Goal: Task Accomplishment & Management: Manage account settings

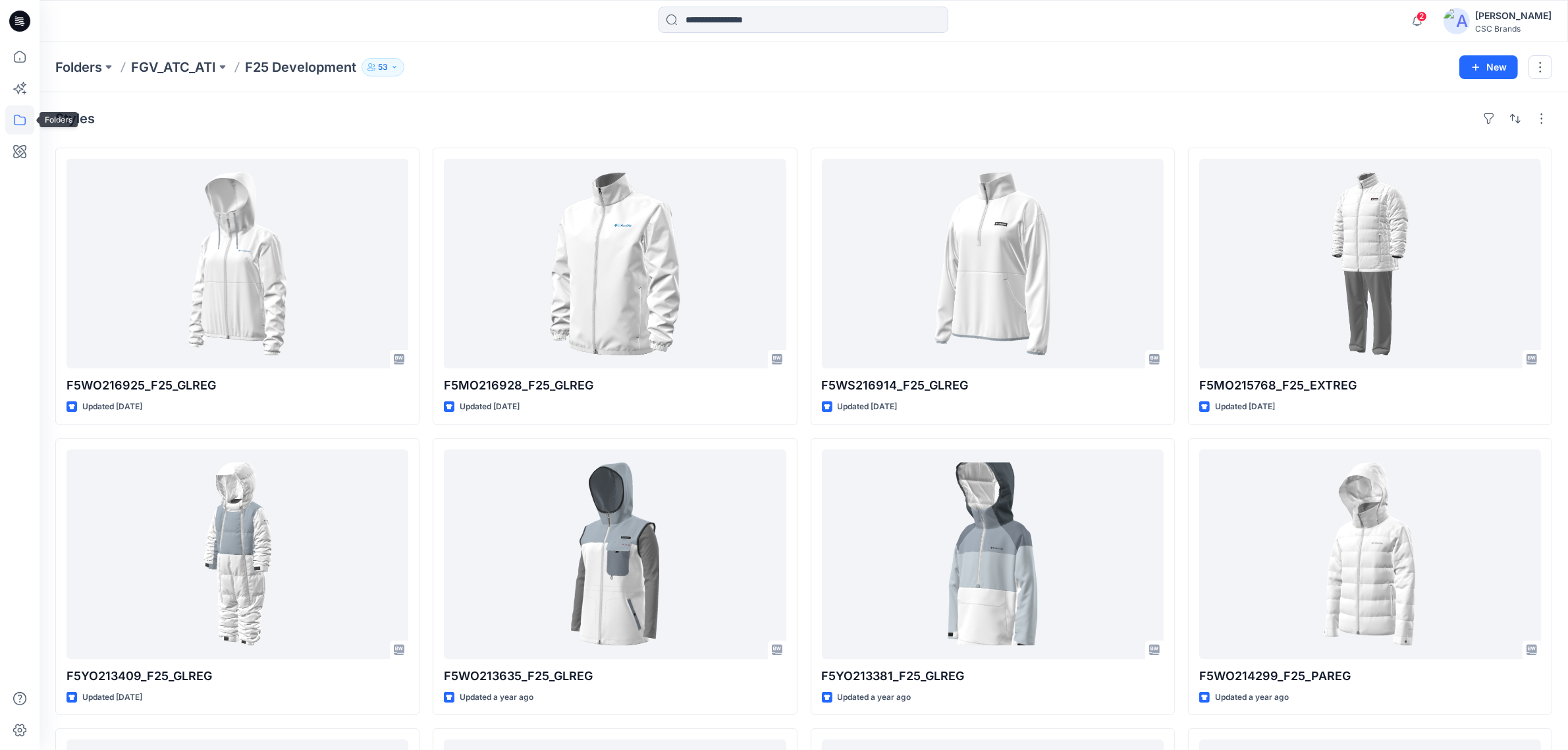
click at [23, 122] on icon at bounding box center [19, 119] width 29 height 29
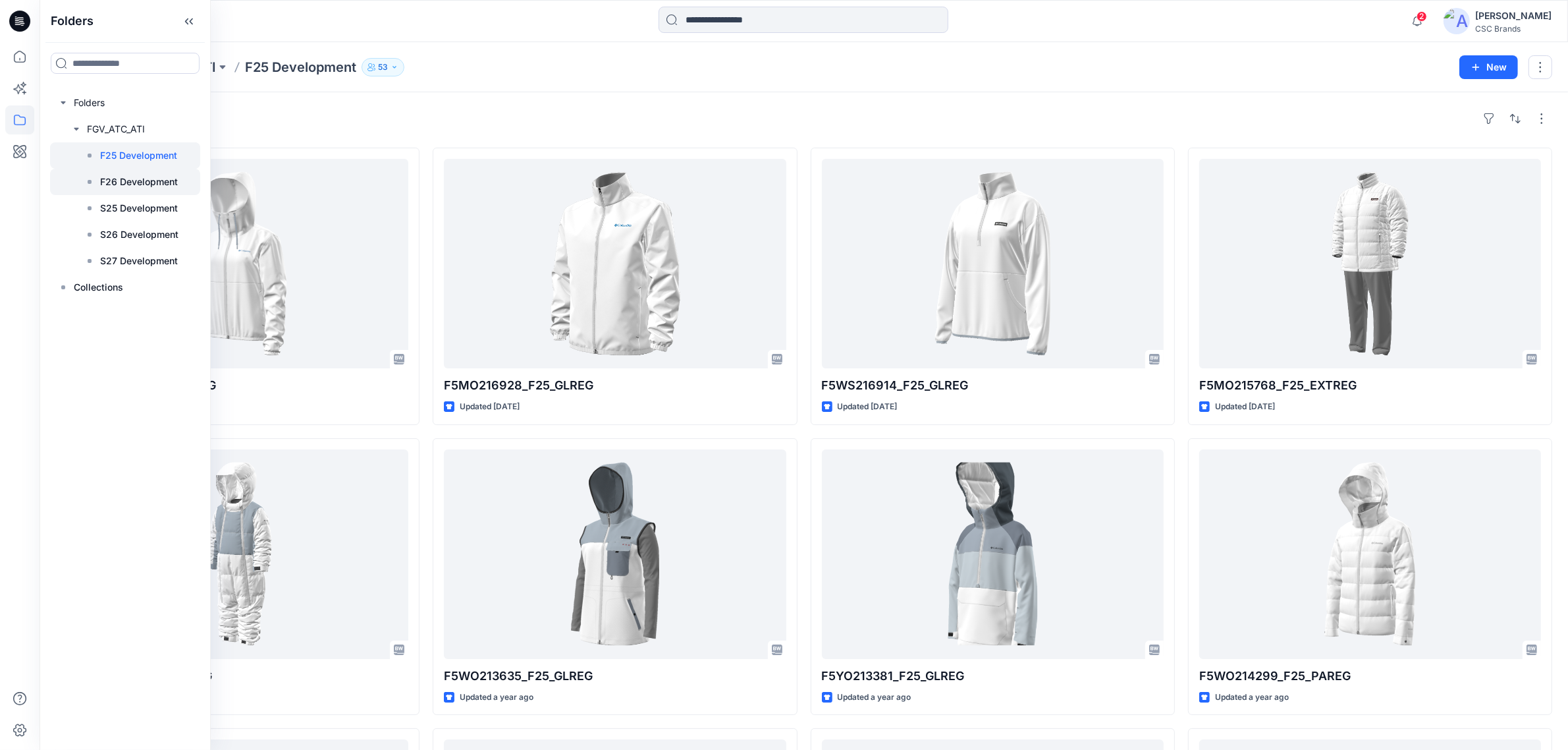
click at [150, 188] on p "F26 Development" at bounding box center [139, 182] width 77 height 16
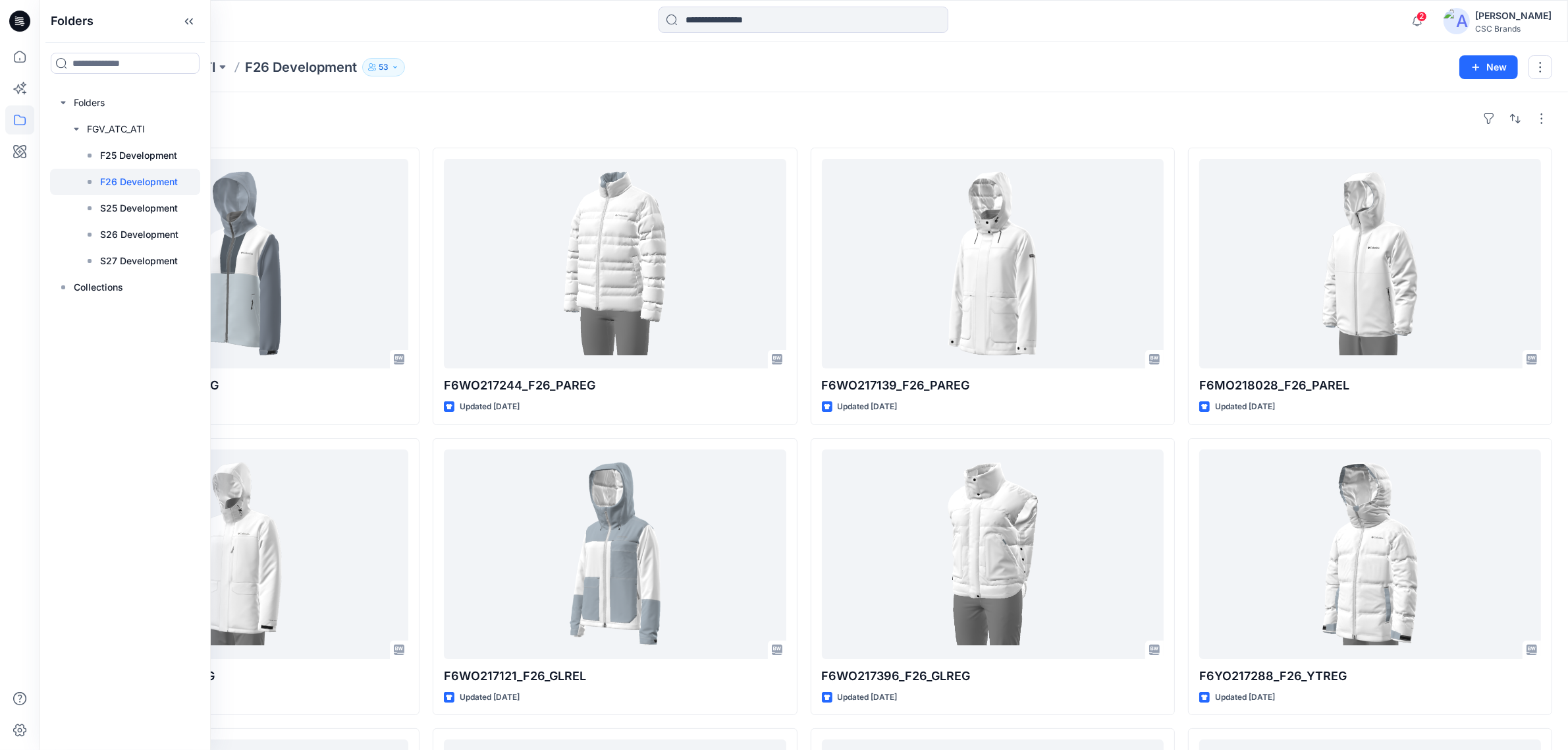
click at [910, 110] on div "Styles" at bounding box center [803, 118] width 1497 height 21
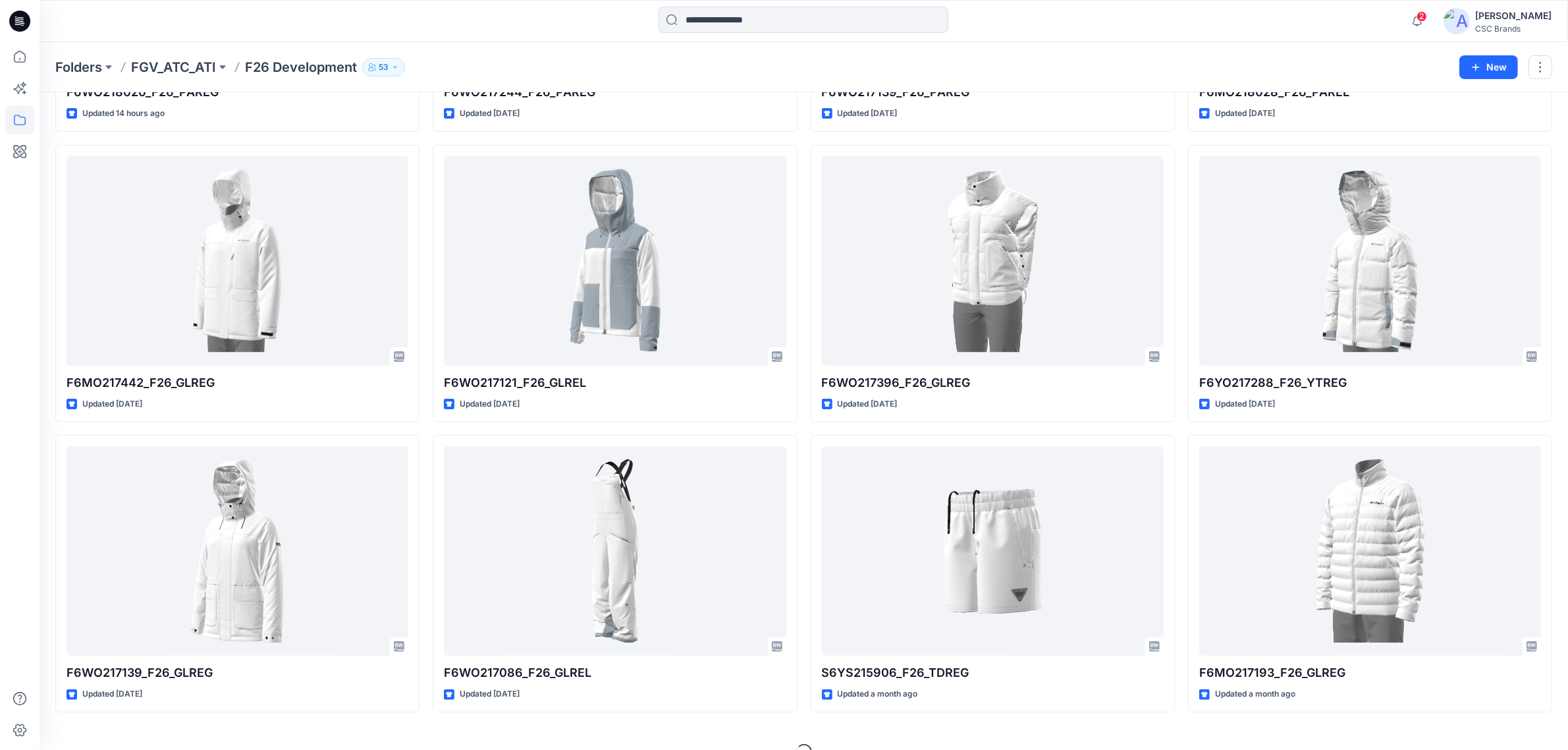
scroll to position [318, 0]
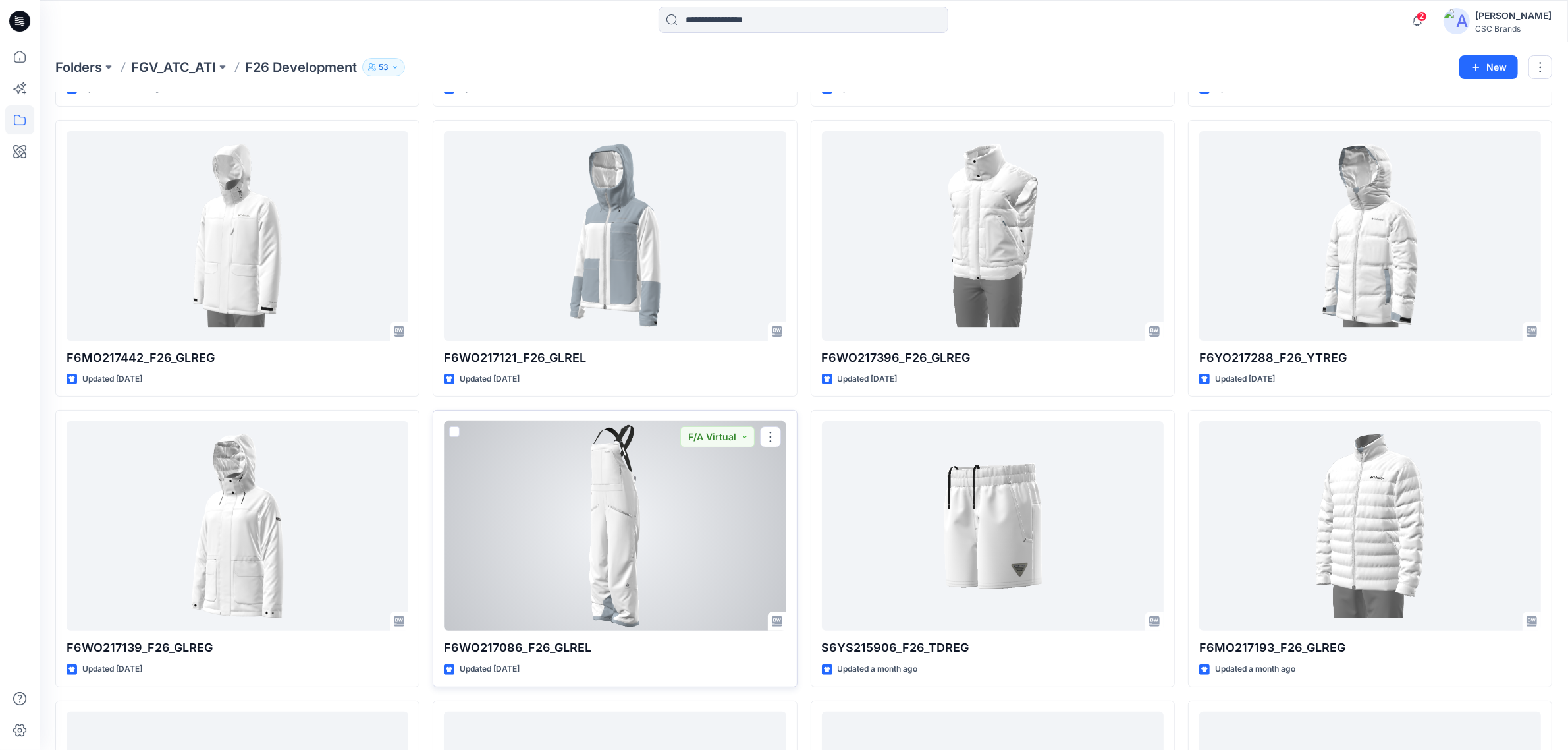
click at [591, 517] on div at bounding box center [614, 525] width 342 height 209
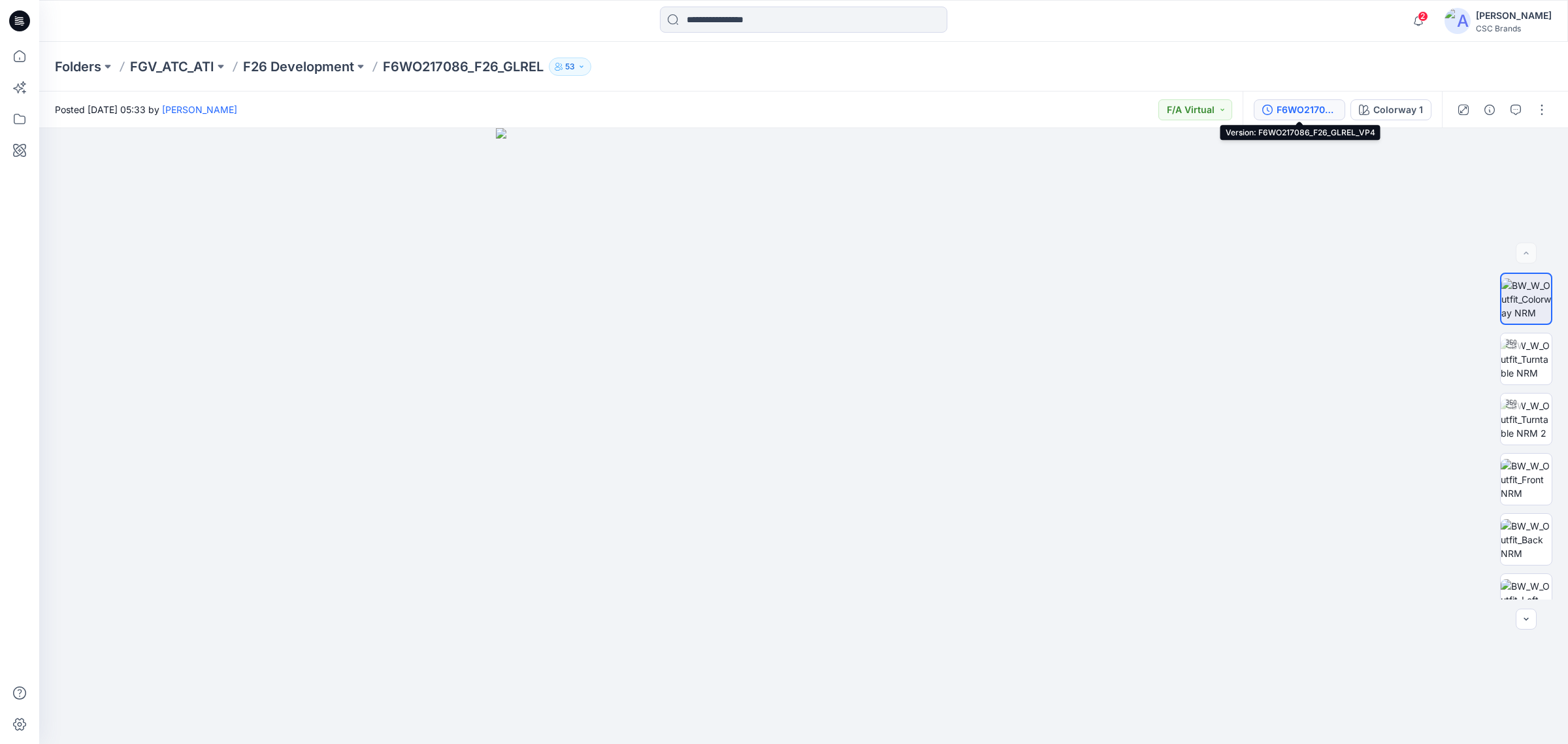
click at [1312, 108] on div "F6WO217086_F26_GLREL_VP4" at bounding box center [1306, 109] width 60 height 15
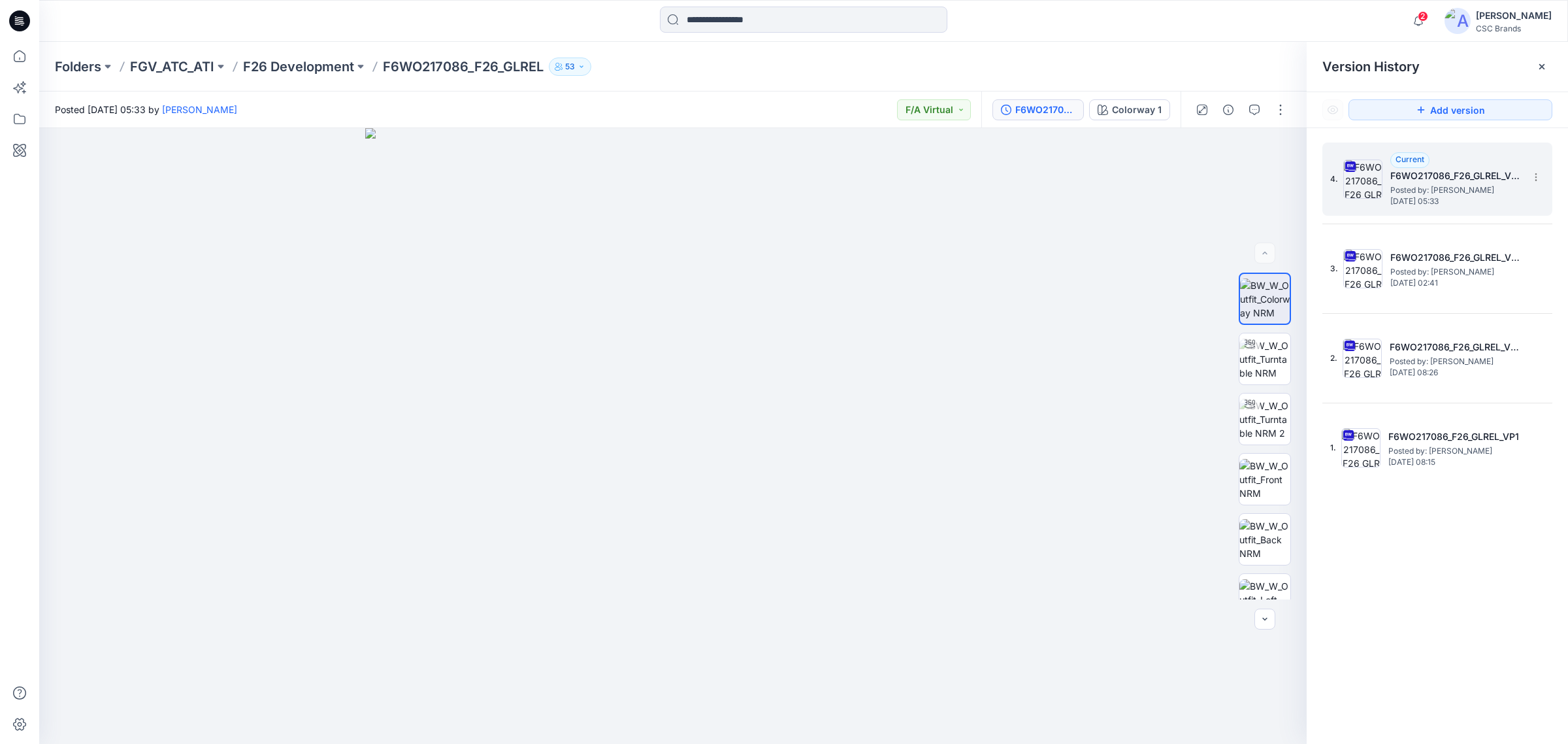
click at [1459, 174] on h5 "F6WO217086_F26_GLREL_VP4" at bounding box center [1455, 176] width 131 height 16
click at [1536, 178] on icon at bounding box center [1536, 177] width 1 height 1
click at [1460, 167] on div "Current F6WO217086_F26_GLREL_VP4 Posted by: Susie Kim Tuesday, September 16, 20…" at bounding box center [1455, 179] width 131 height 54
click at [1223, 108] on icon "button" at bounding box center [1228, 109] width 11 height 11
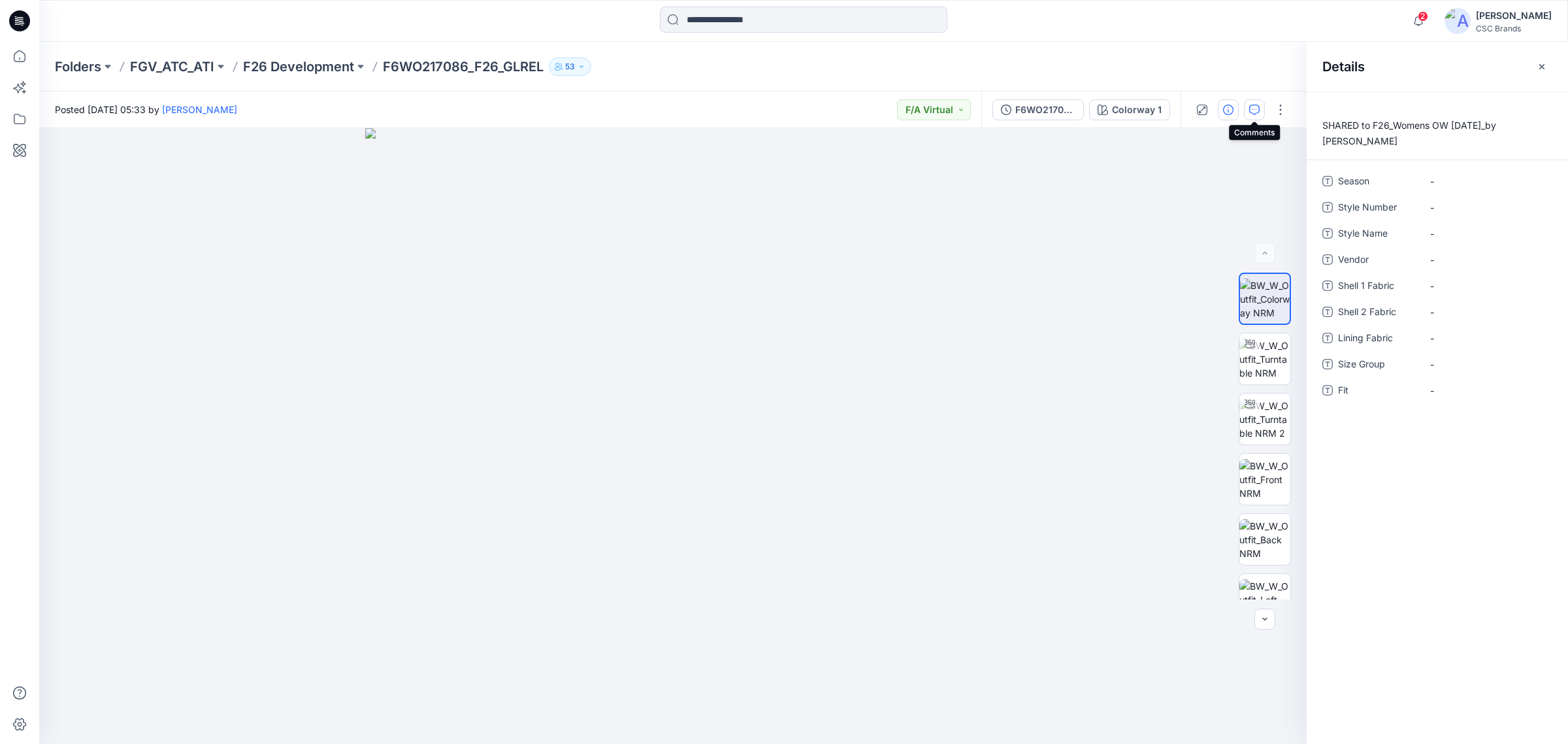
click at [1246, 108] on button "button" at bounding box center [1254, 109] width 21 height 21
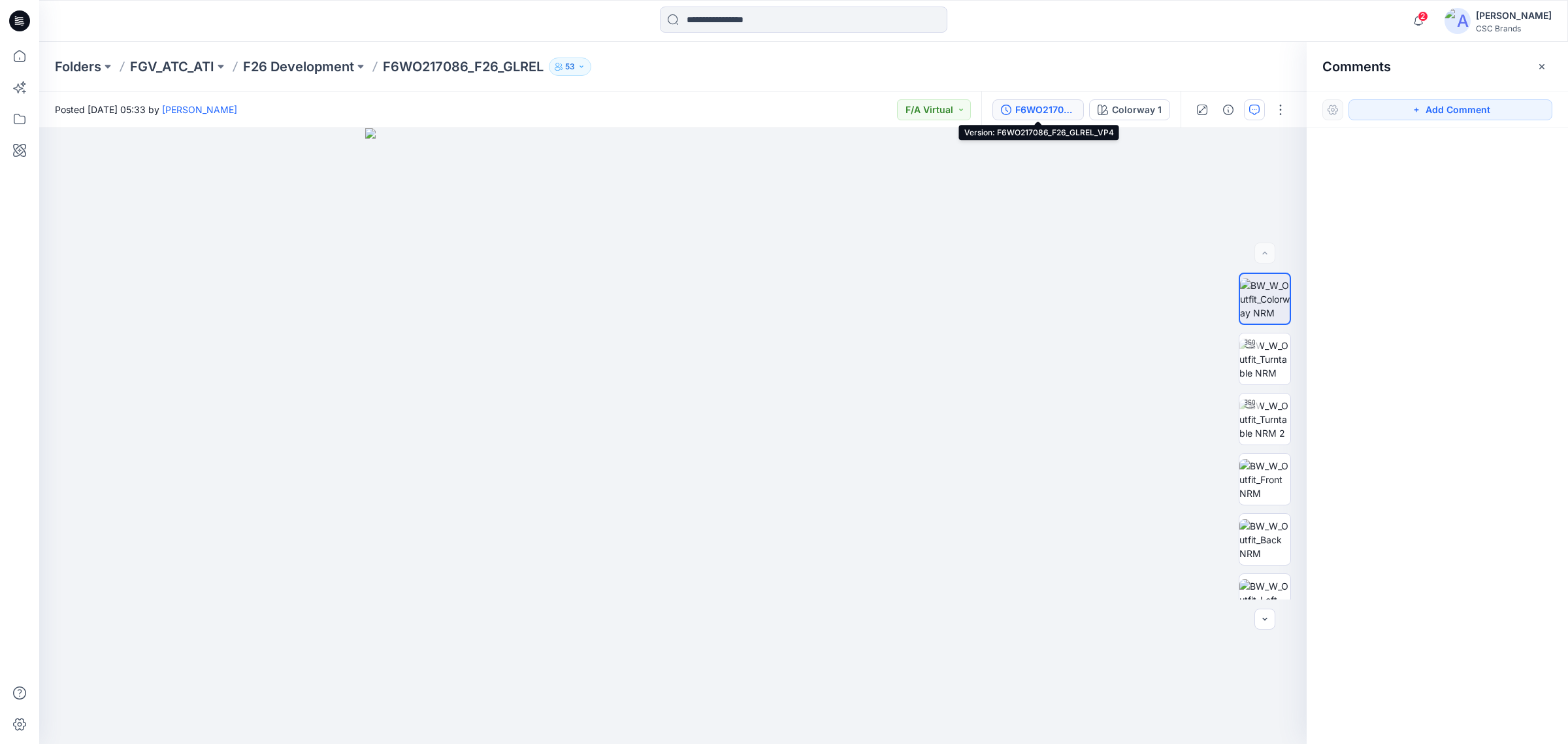
click at [1054, 106] on div "F6WO217086_F26_GLREL_VP4" at bounding box center [1044, 109] width 60 height 15
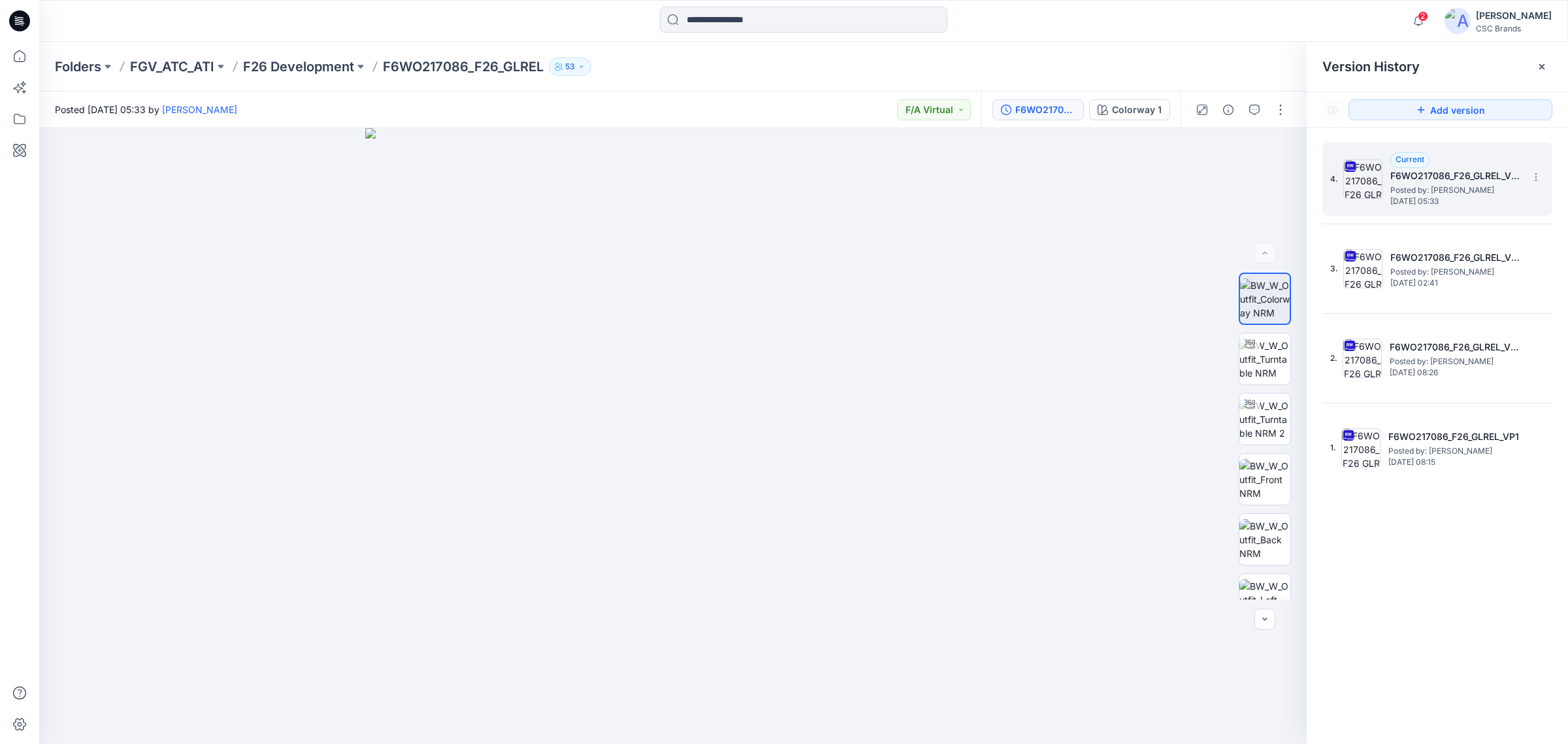
click at [1484, 173] on h5 "F6WO217086_F26_GLREL_VP4" at bounding box center [1455, 176] width 131 height 16
click at [1540, 66] on icon at bounding box center [1541, 67] width 11 height 11
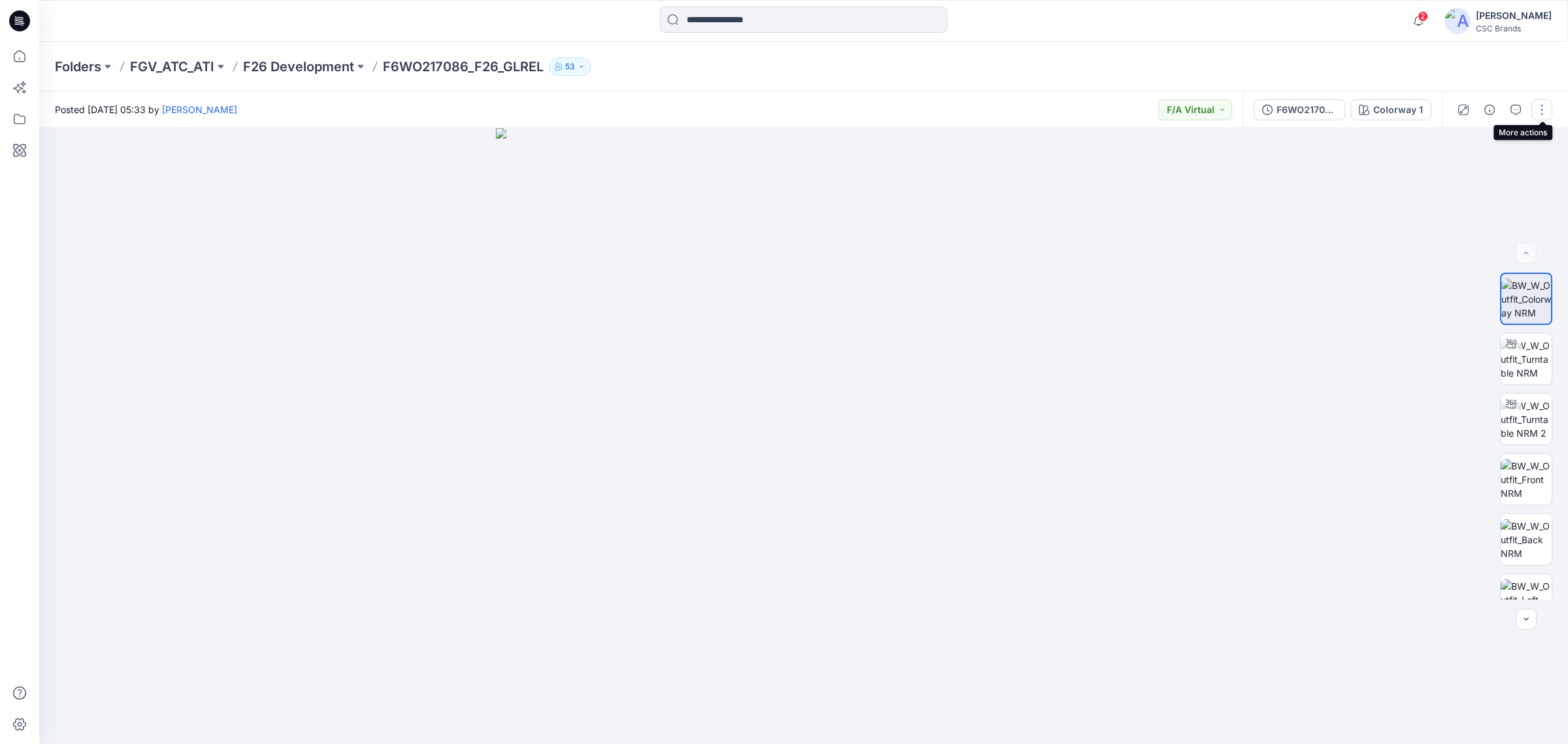
click at [1536, 106] on button "button" at bounding box center [1541, 109] width 21 height 21
click at [1498, 171] on button "Edit" at bounding box center [1486, 176] width 120 height 25
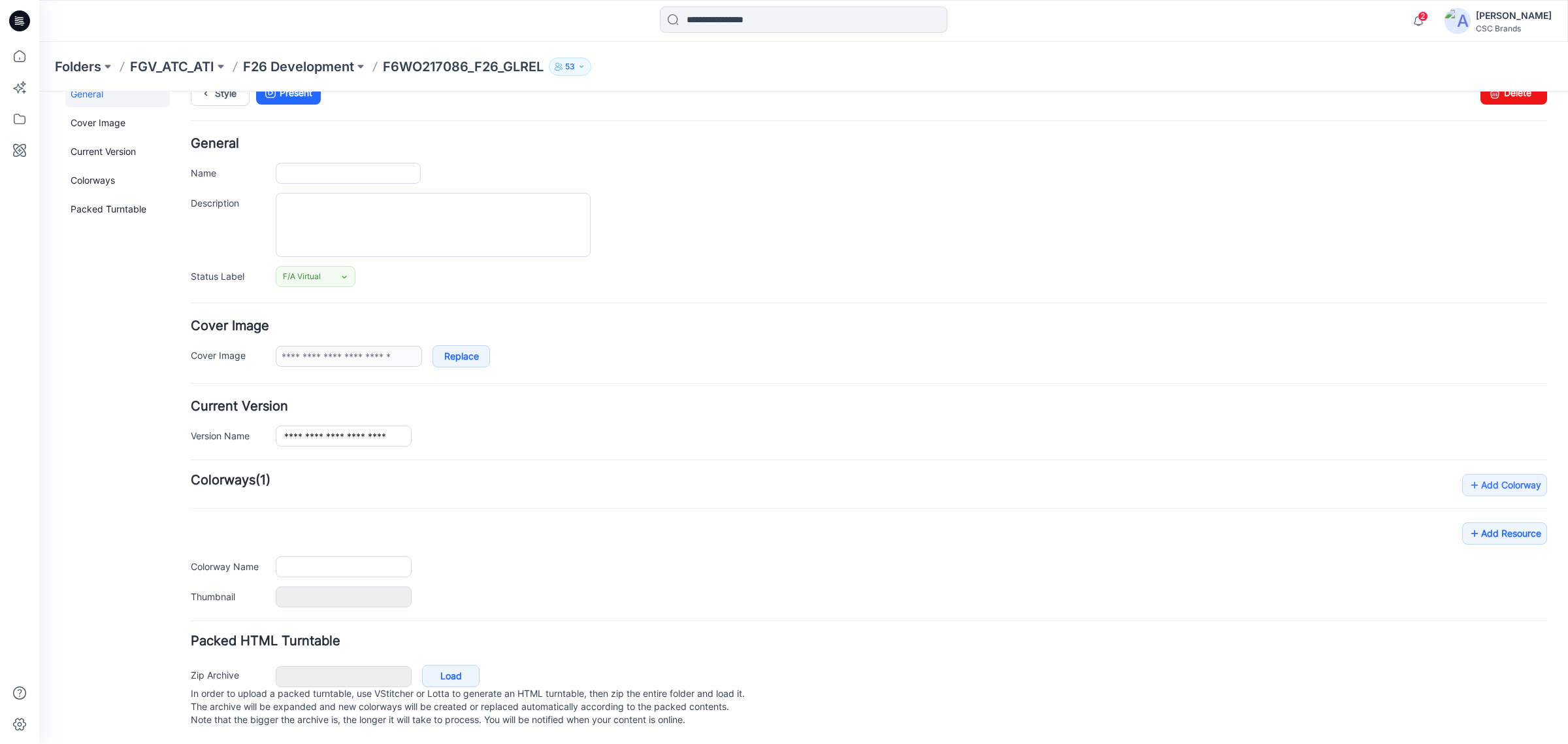
type input "**********"
type textarea "**********"
type input "**********"
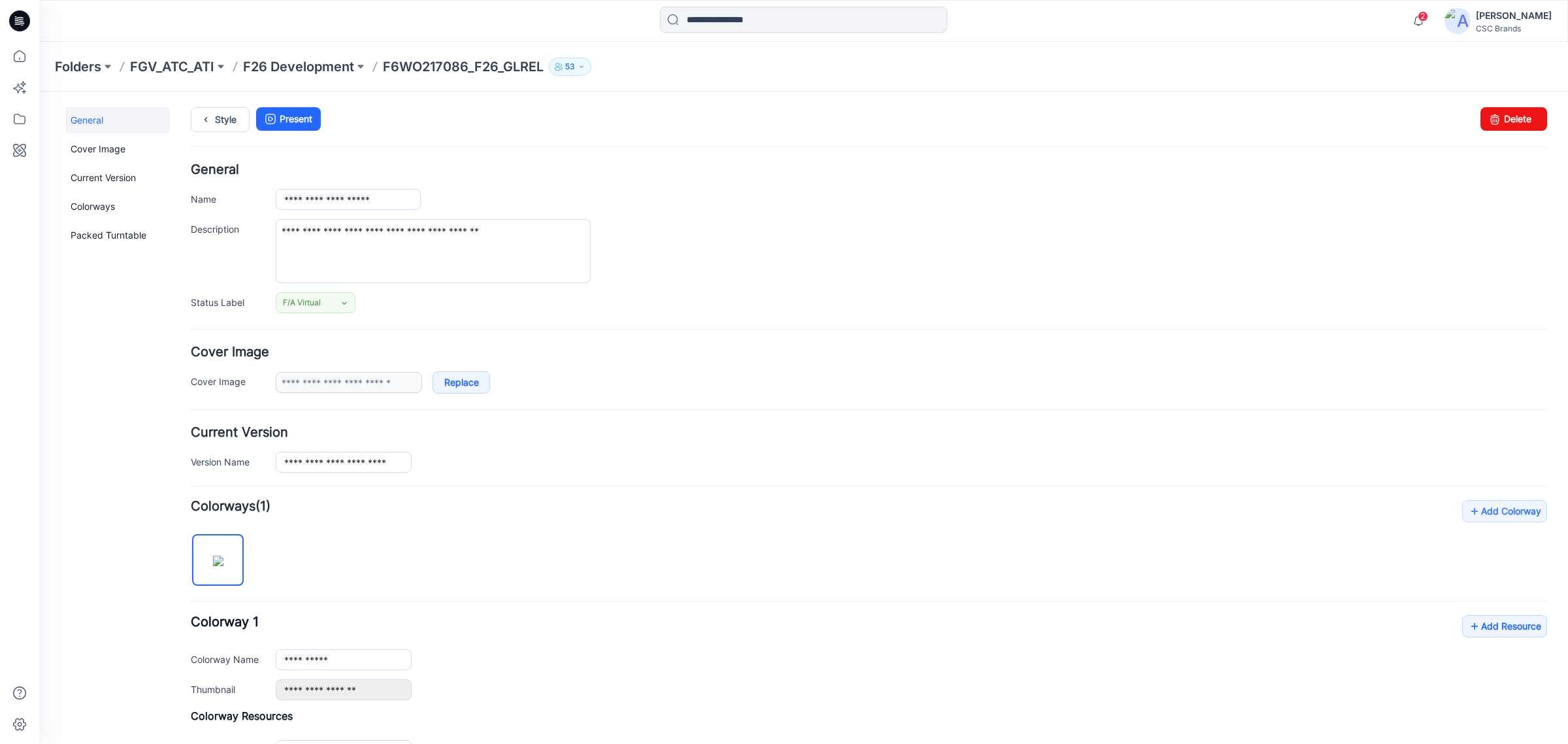
click at [449, 67] on p "F6WO217086_F26_GLREL" at bounding box center [464, 67] width 161 height 19
click at [308, 63] on p "F26 Development" at bounding box center [298, 67] width 111 height 19
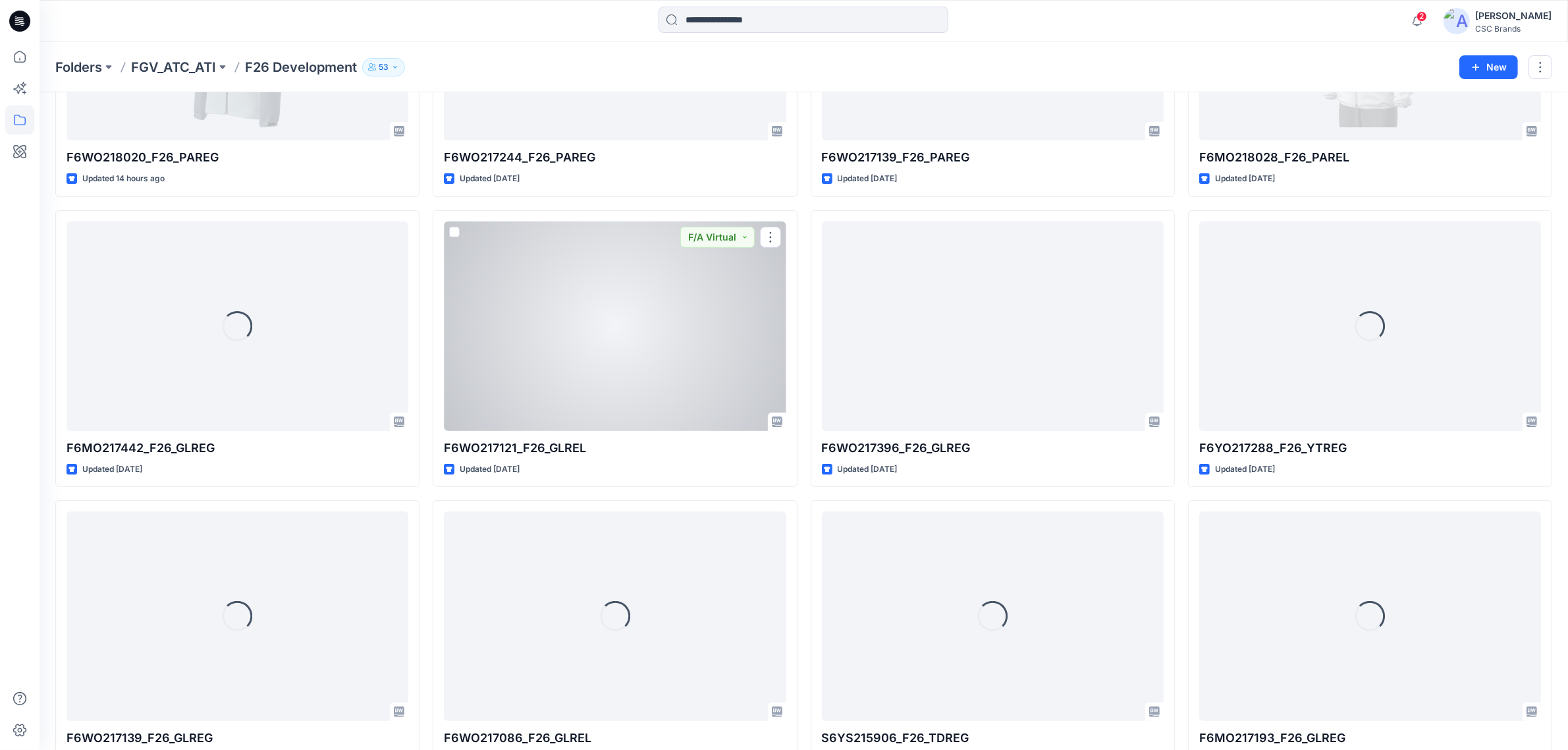
scroll to position [247, 0]
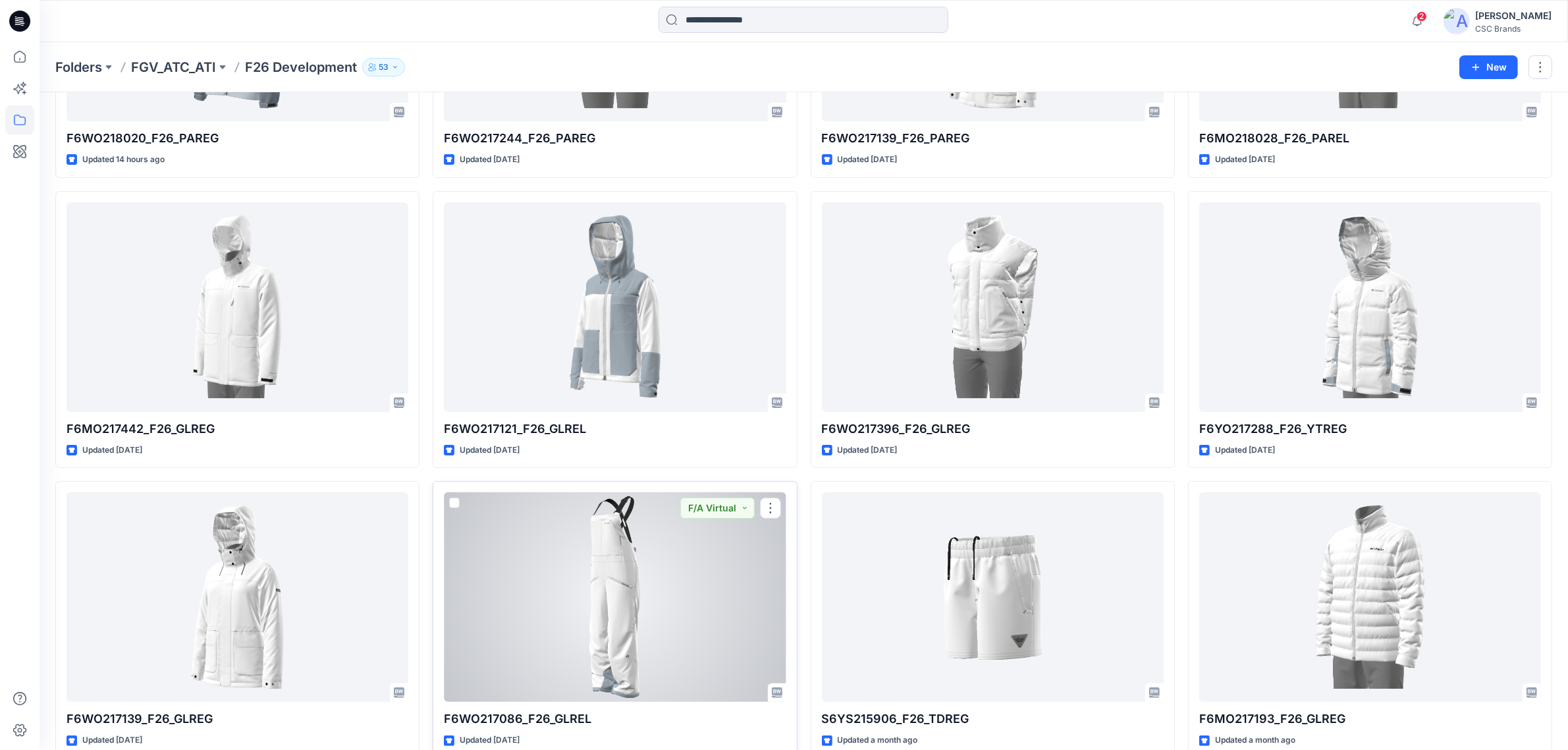
click at [588, 548] on div at bounding box center [614, 596] width 342 height 209
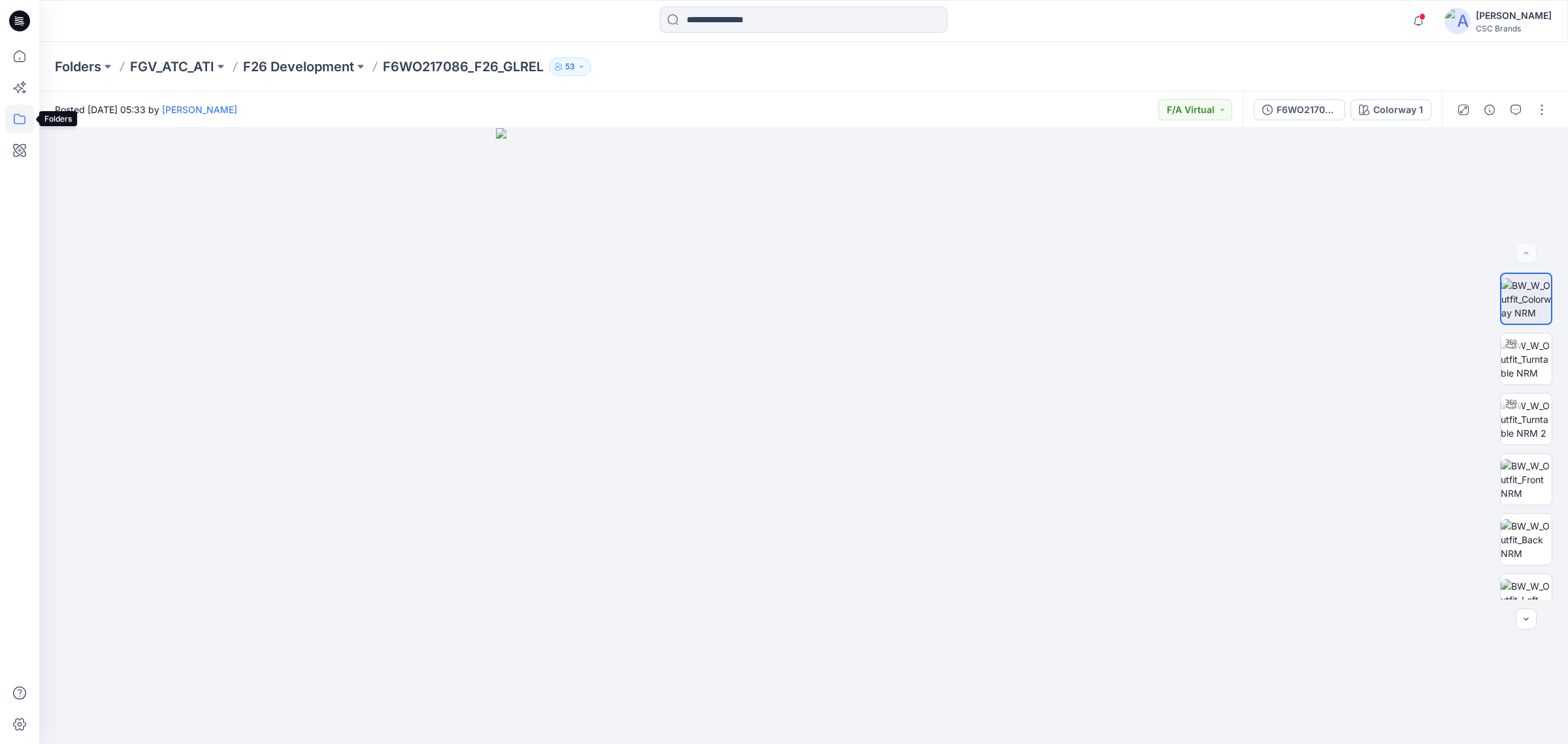
click at [17, 125] on icon at bounding box center [19, 118] width 28 height 29
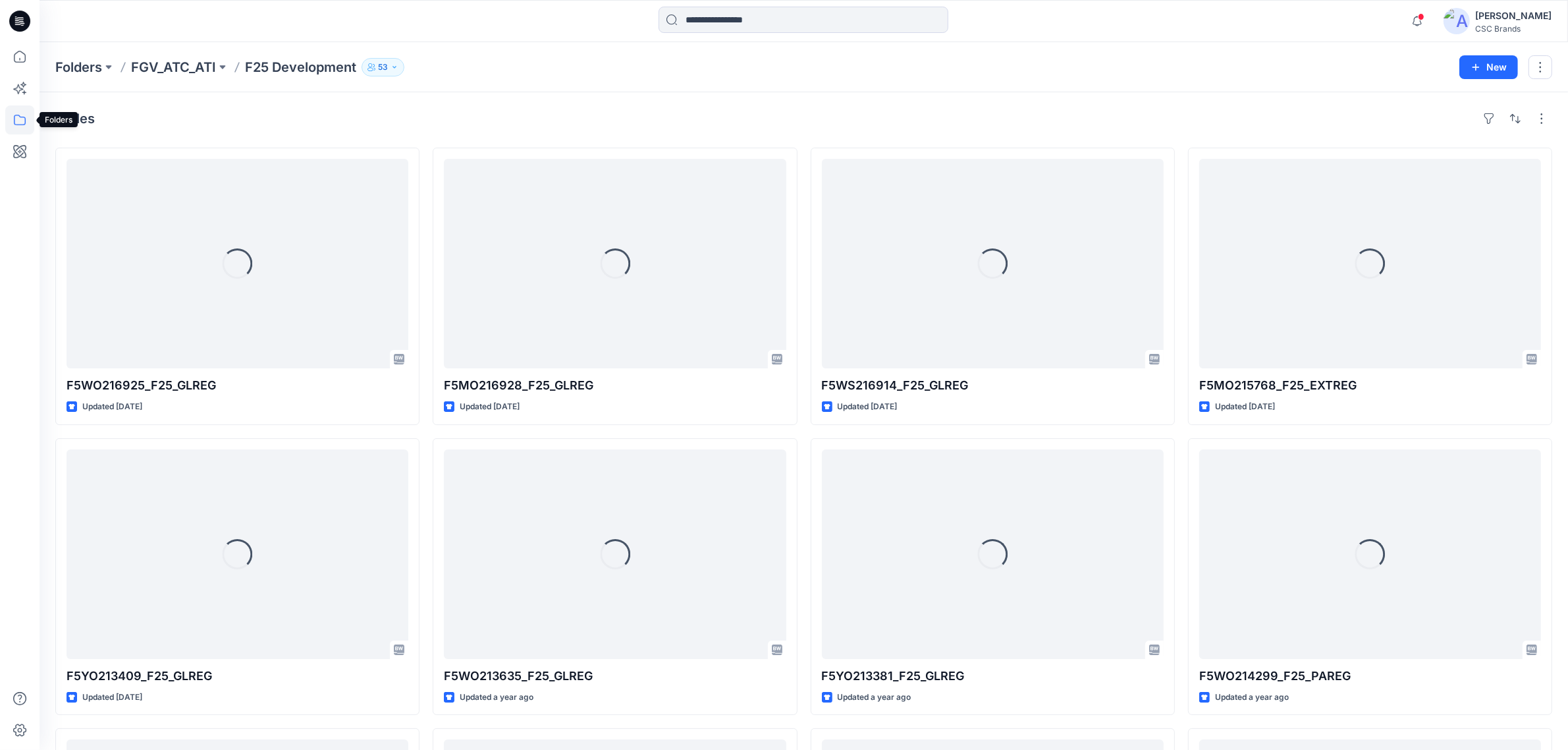
click at [25, 121] on icon at bounding box center [20, 120] width 12 height 11
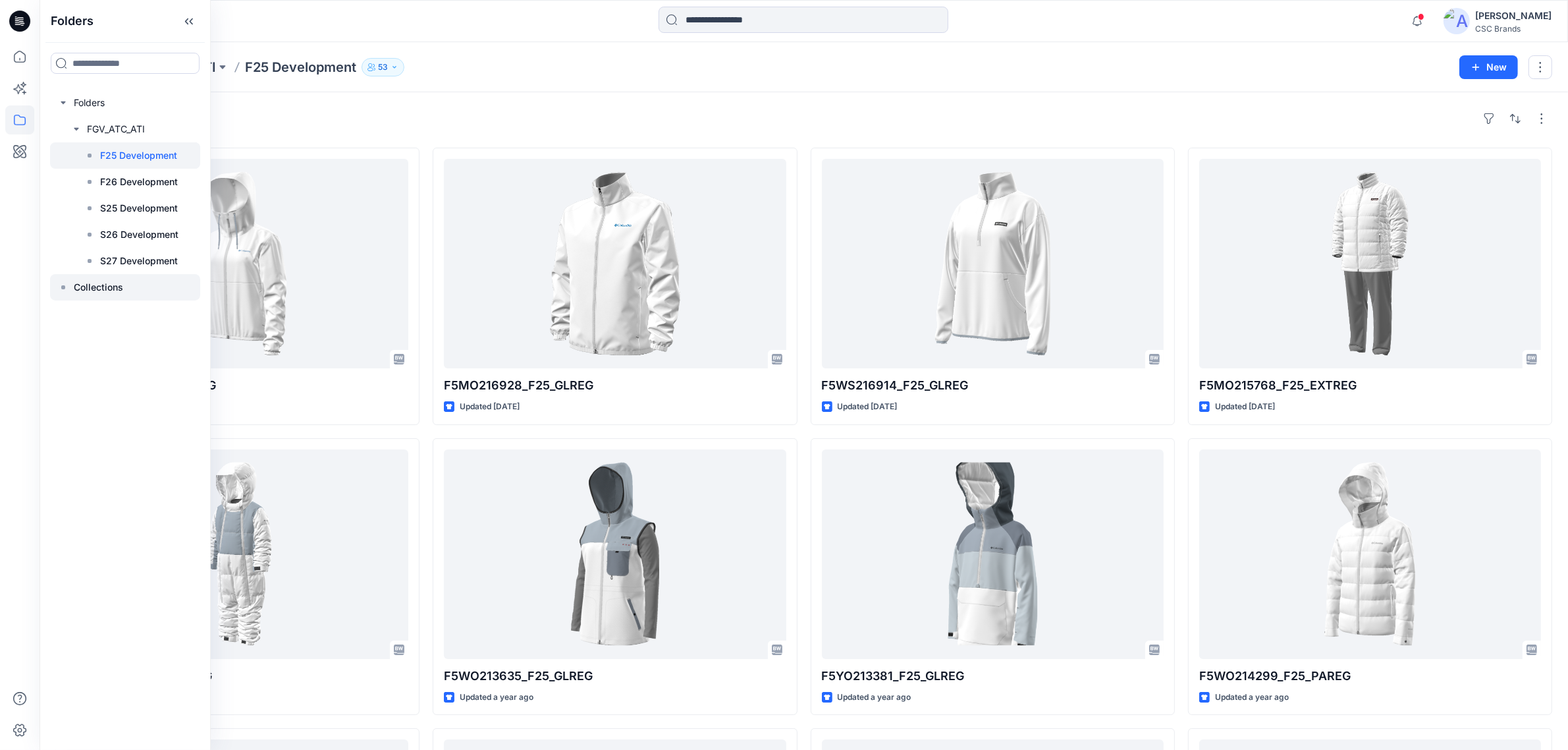
click at [63, 284] on icon at bounding box center [63, 287] width 11 height 11
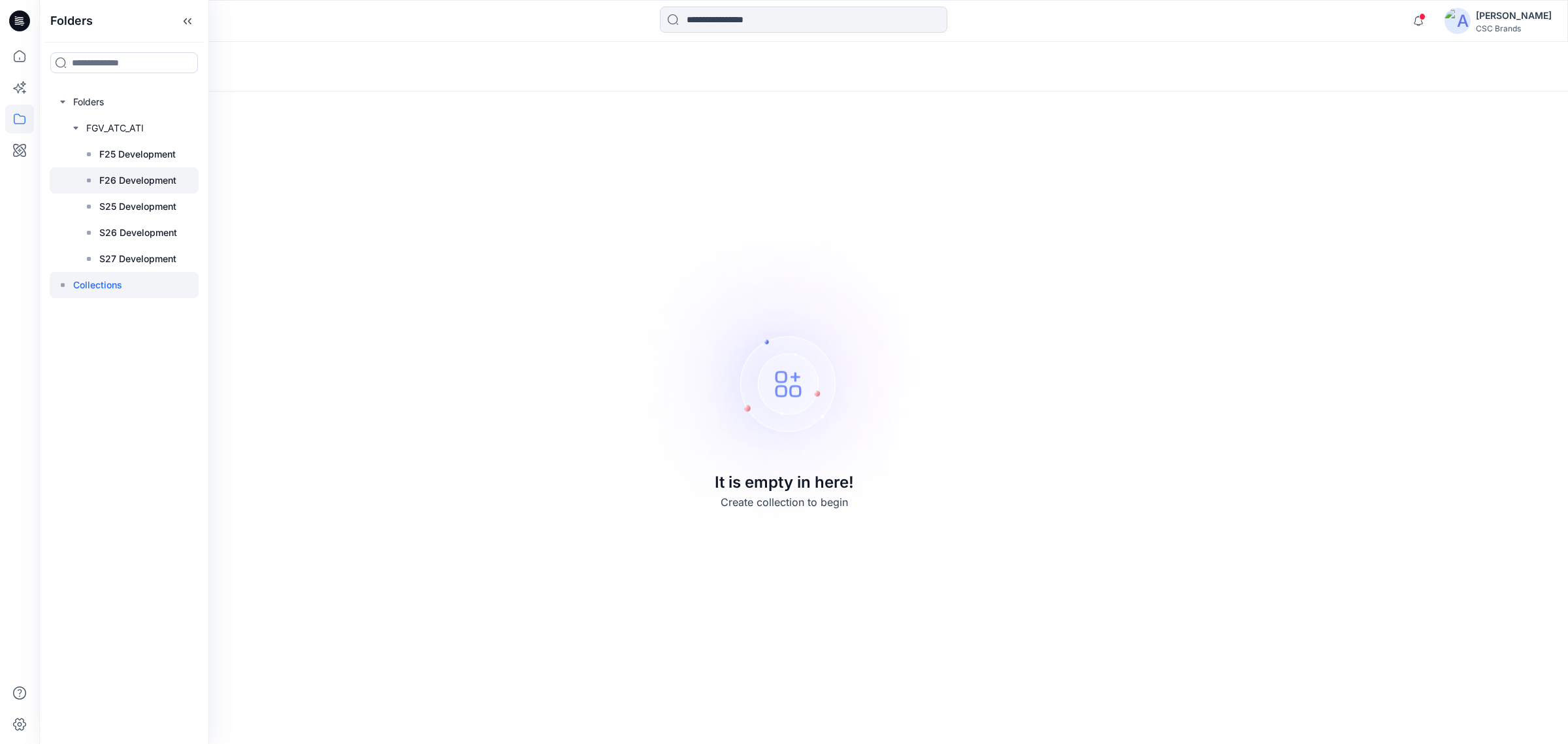
click at [151, 184] on p "F26 Development" at bounding box center [138, 181] width 77 height 16
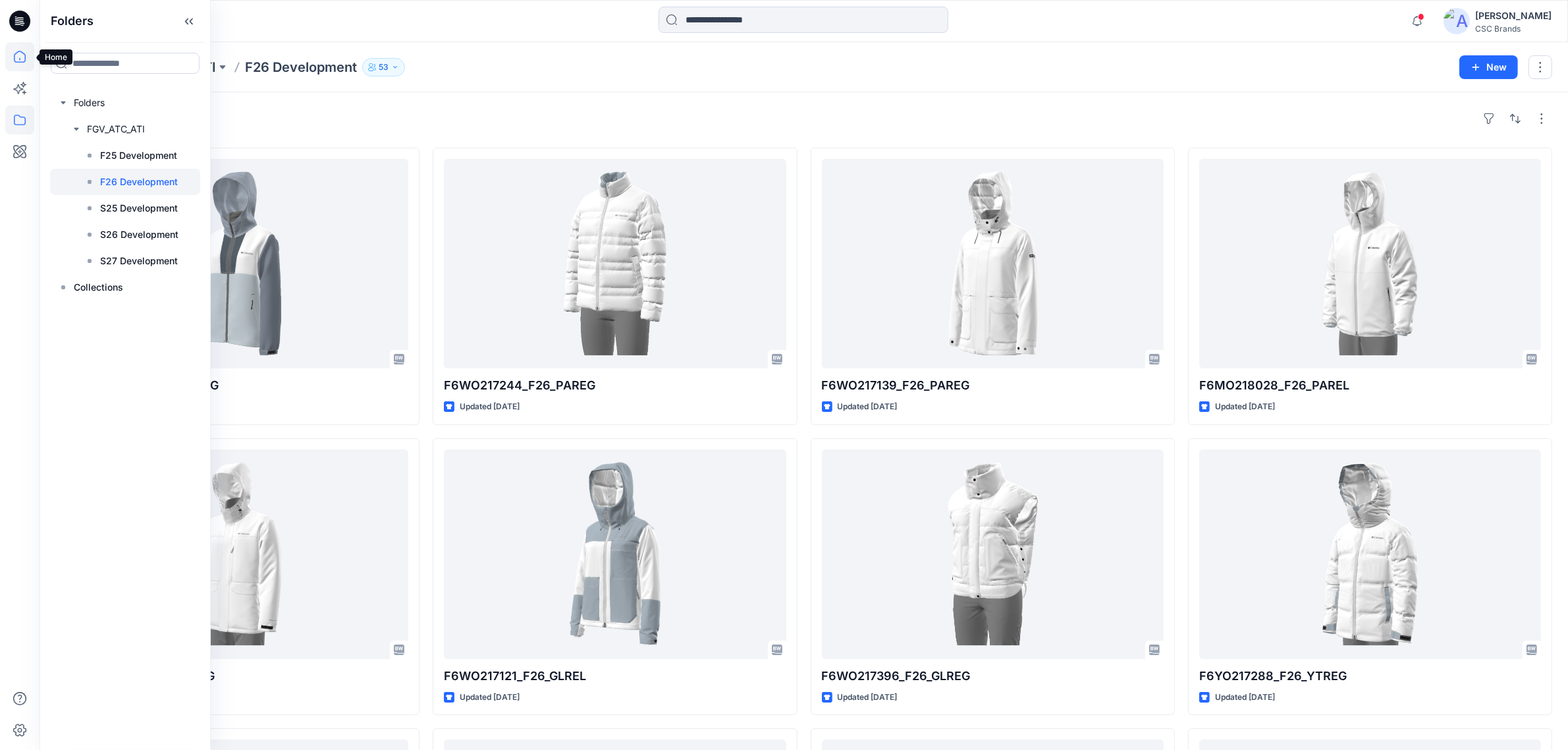
click at [22, 56] on icon at bounding box center [19, 56] width 29 height 29
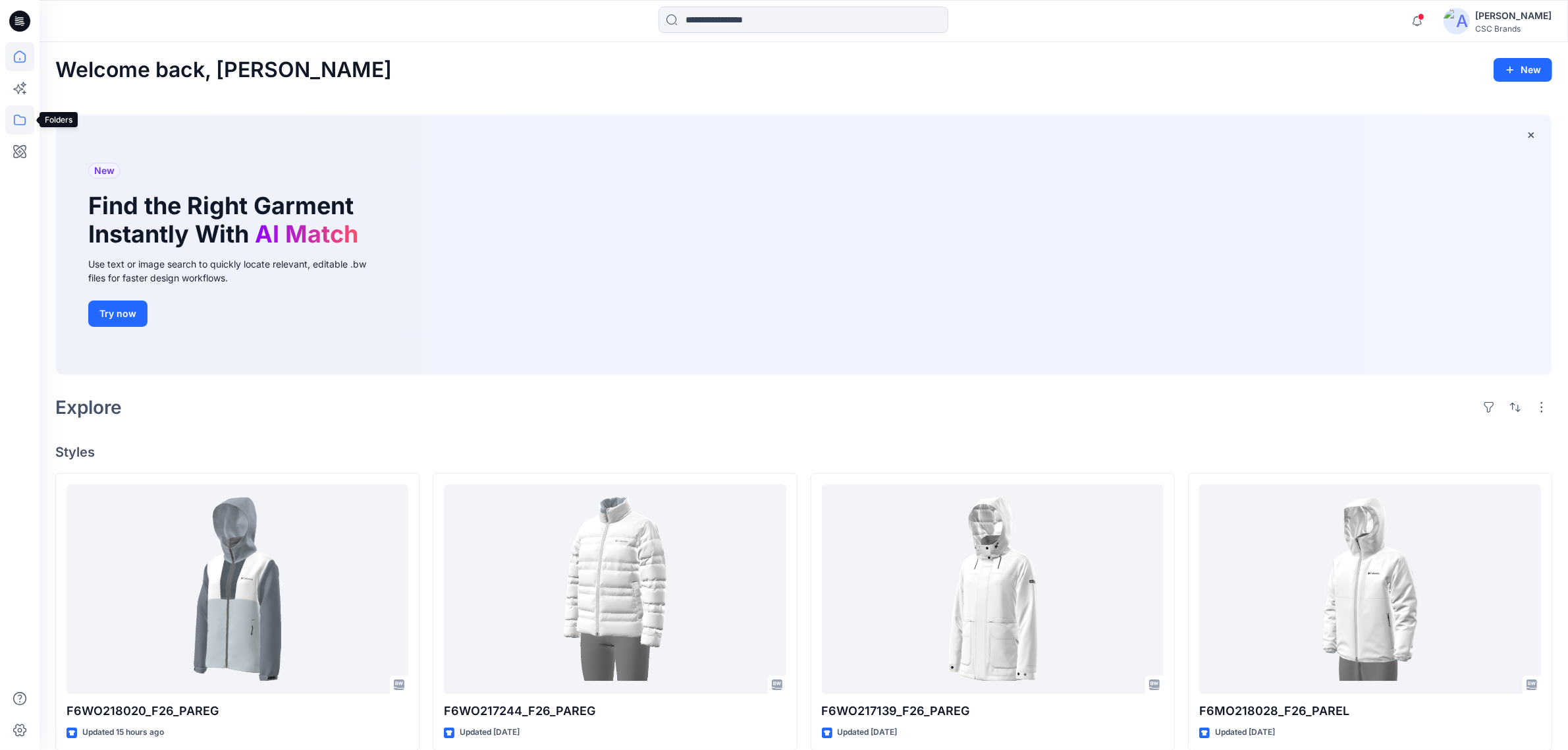
click at [20, 112] on icon at bounding box center [19, 119] width 29 height 29
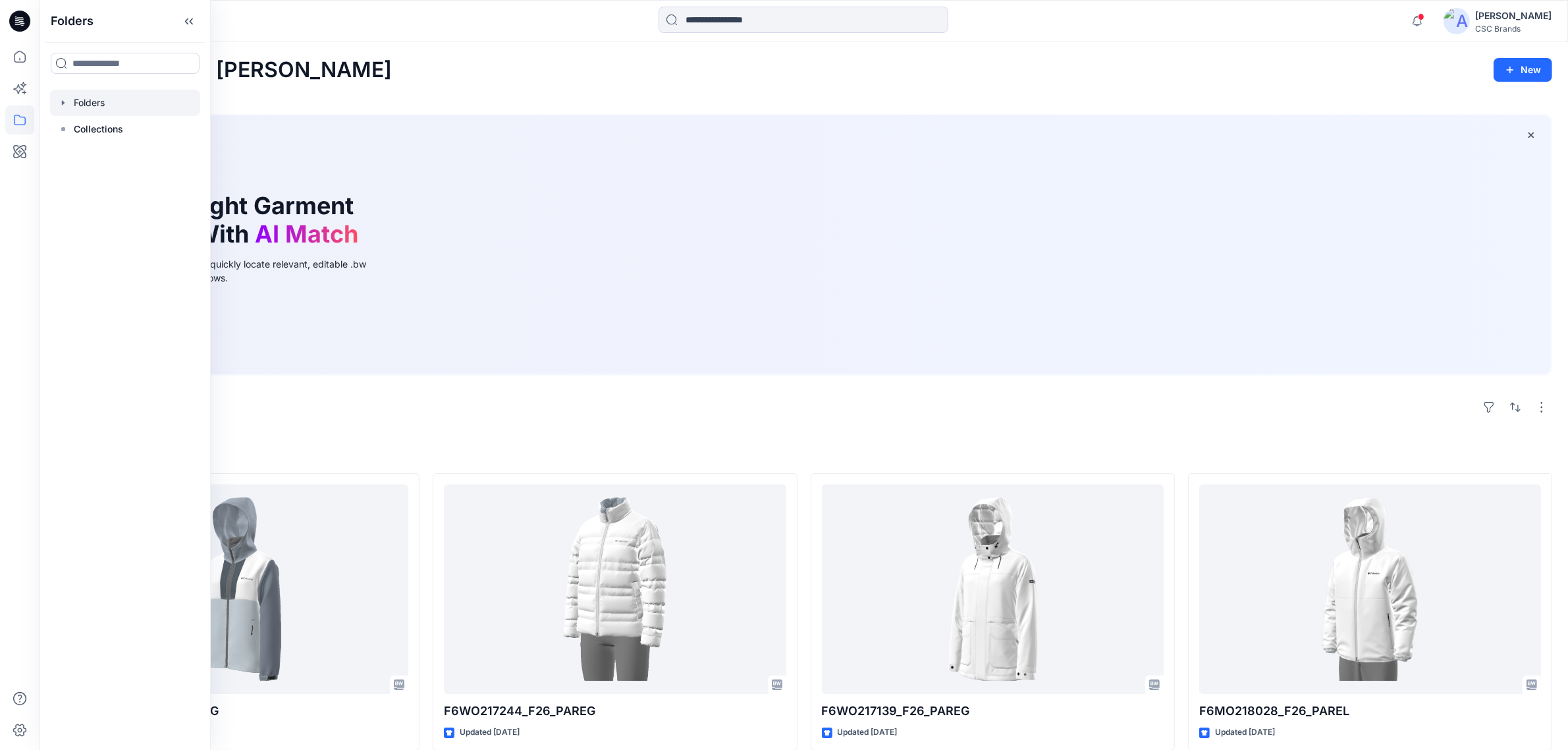
click at [63, 104] on icon "button" at bounding box center [63, 102] width 11 height 11
click at [75, 130] on icon "button" at bounding box center [76, 129] width 3 height 5
click at [102, 280] on p "Collections" at bounding box center [98, 287] width 50 height 16
